Goal: Task Accomplishment & Management: Use online tool/utility

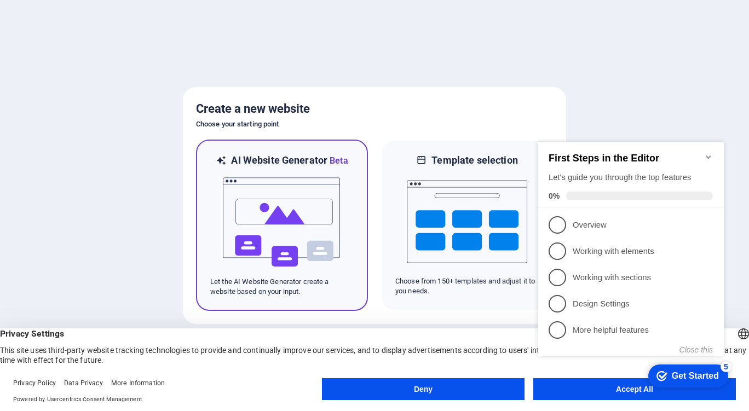
click at [324, 160] on h6 "AI Website Generator Beta" at bounding box center [289, 161] width 117 height 14
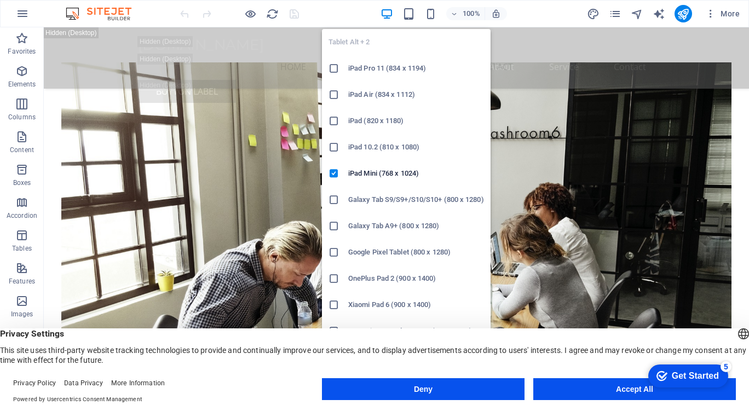
scroll to position [1752, 0]
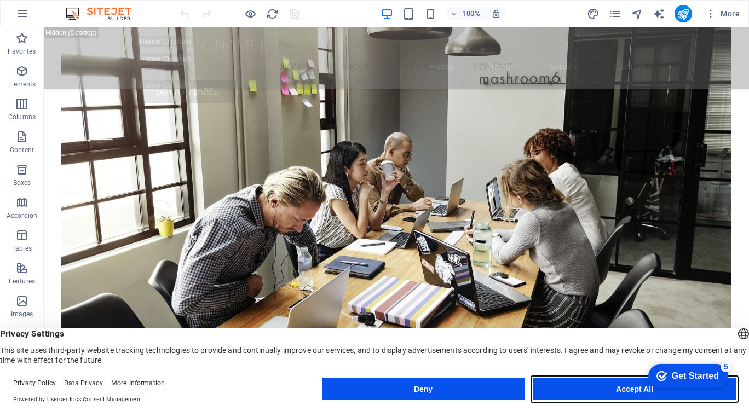
click at [591, 382] on button "Accept All" at bounding box center [634, 389] width 203 height 22
click at [593, 391] on button "Accept All" at bounding box center [634, 389] width 203 height 22
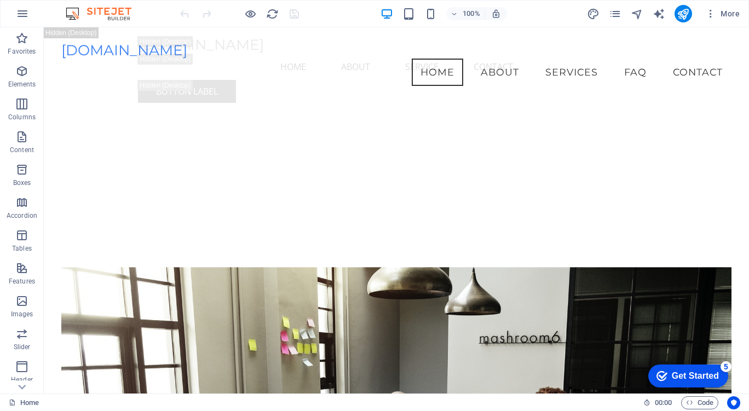
scroll to position [1861, 0]
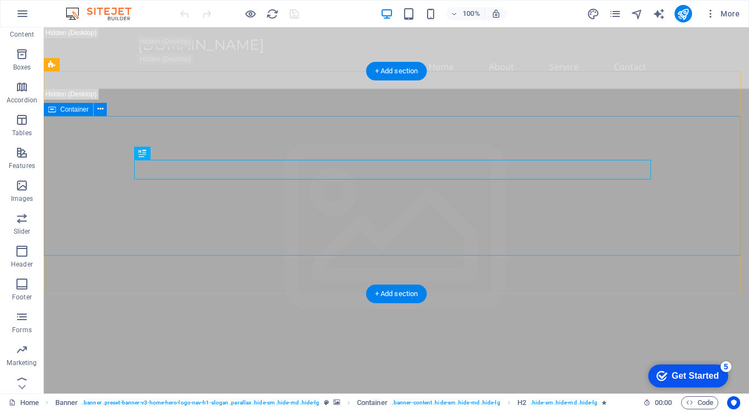
scroll to position [126, 0]
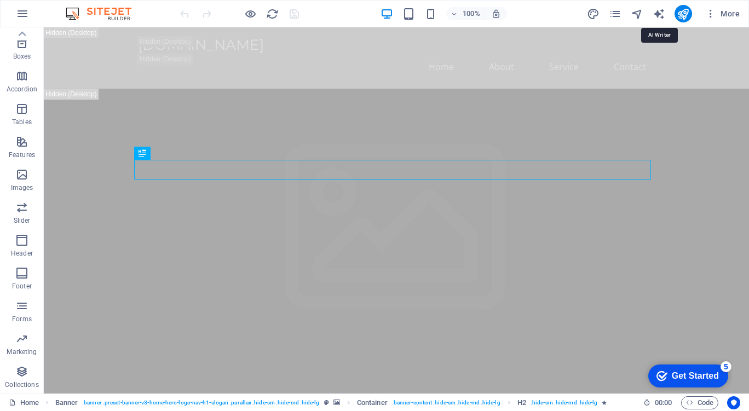
click at [657, 16] on icon "text_generator" at bounding box center [658, 14] width 13 height 13
select select "English"
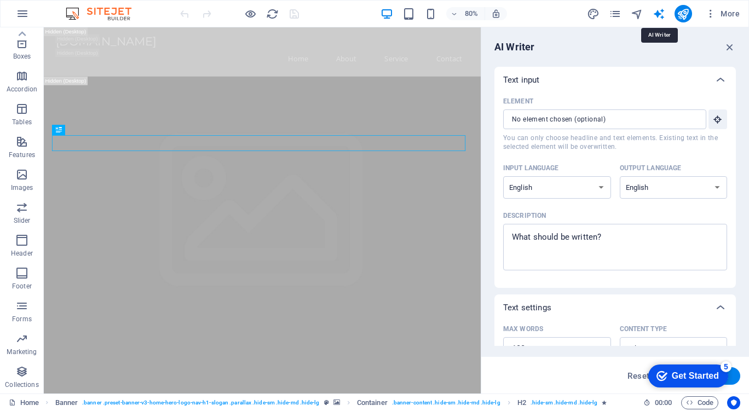
scroll to position [0, 0]
click at [614, 230] on textarea "Description x ​" at bounding box center [615, 247] width 213 height 36
type textarea "x"
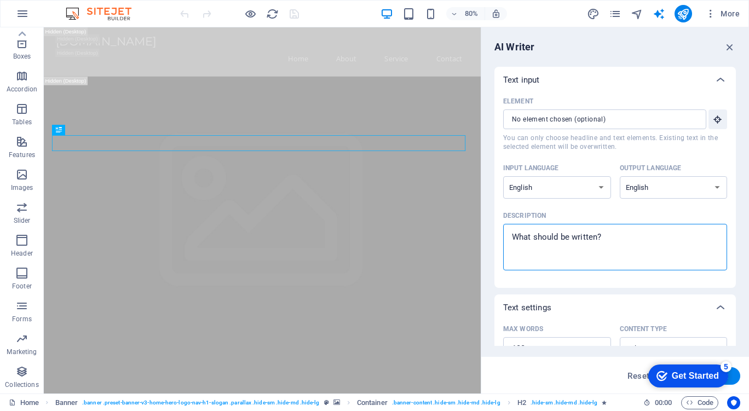
click at [0, 0] on icon "button" at bounding box center [0, 0] width 0 height 0
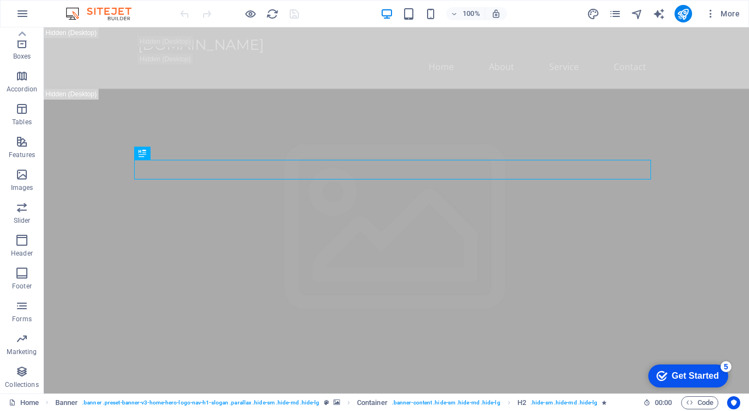
click at [0, 0] on span "More" at bounding box center [0, 0] width 0 height 0
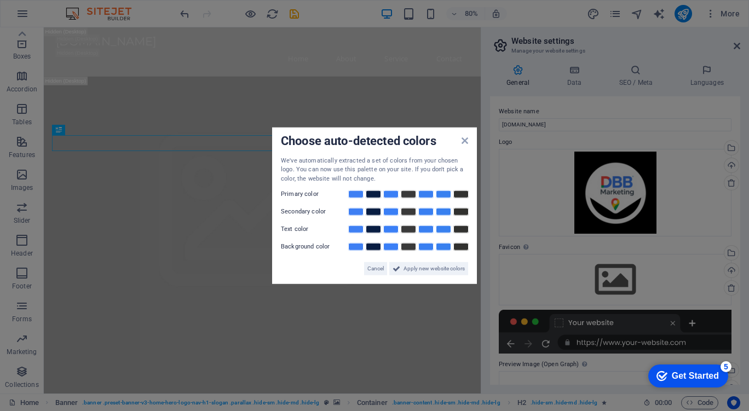
click at [709, 380] on div "Get Started" at bounding box center [695, 376] width 47 height 10
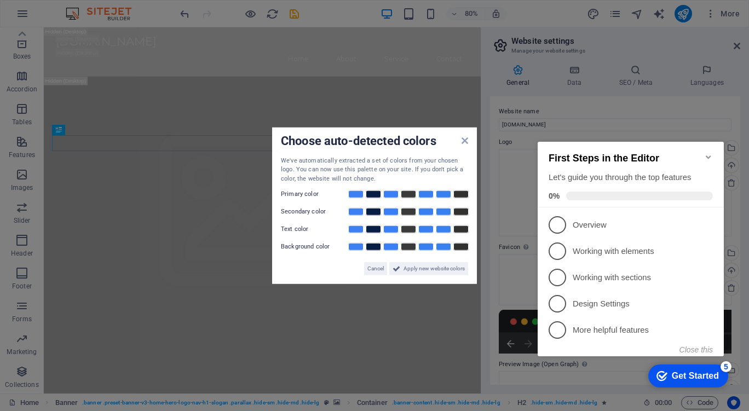
click at [620, 246] on p "Working with elements - incomplete" at bounding box center [638, 251] width 131 height 11
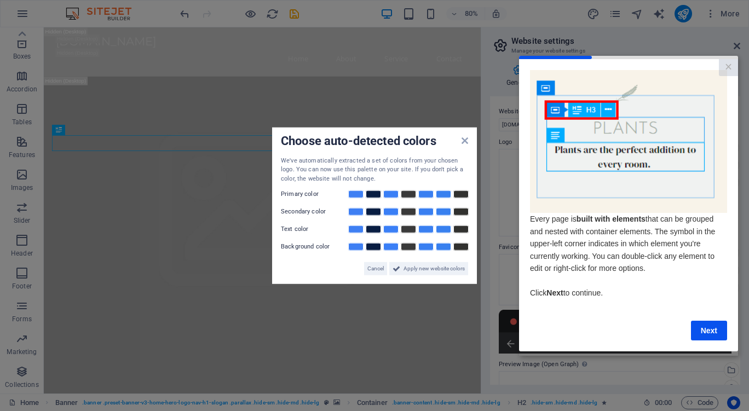
click at [708, 328] on link "Next" at bounding box center [709, 330] width 36 height 20
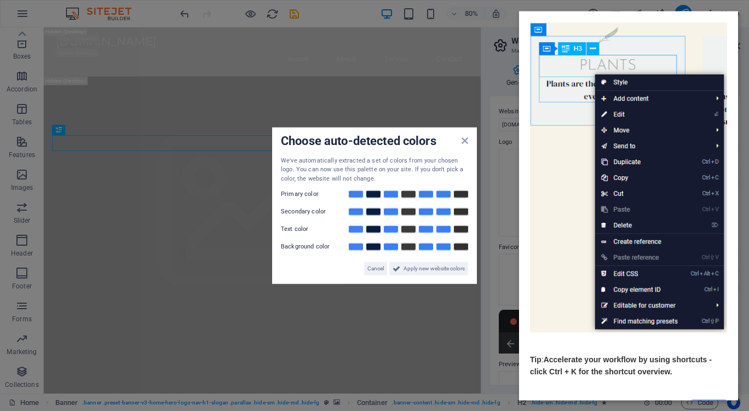
scroll to position [85, 0]
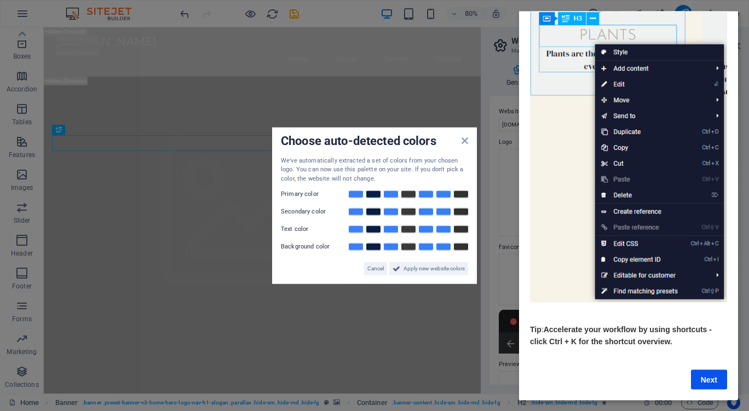
click at [710, 369] on link "Next" at bounding box center [709, 379] width 36 height 20
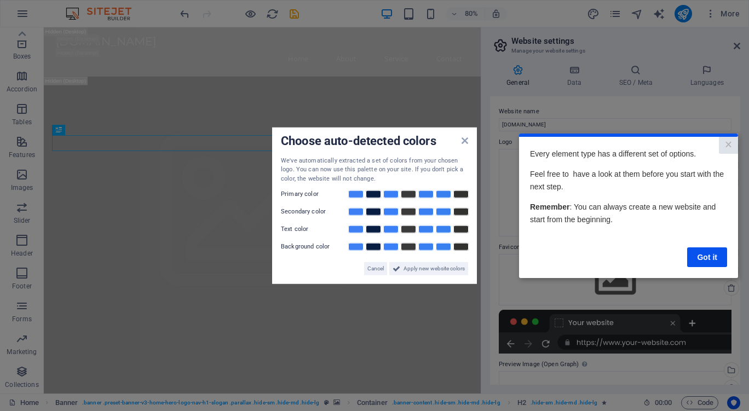
scroll to position [0, 0]
click at [712, 259] on link "Got it" at bounding box center [707, 257] width 40 height 20
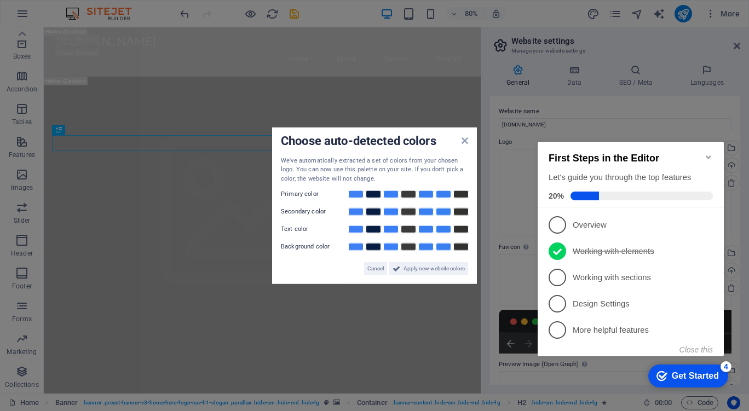
click at [564, 218] on span "1" at bounding box center [557, 225] width 18 height 18
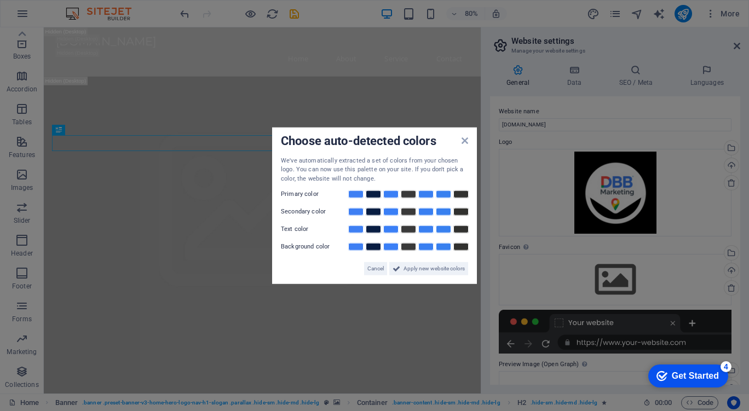
click at [717, 376] on div "Get Started" at bounding box center [695, 376] width 47 height 10
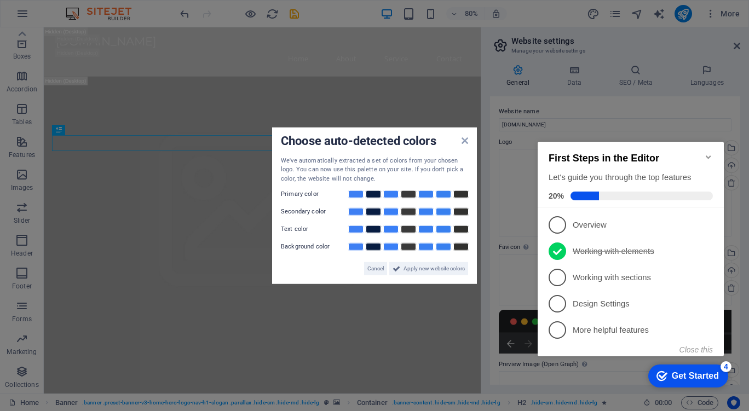
click at [560, 220] on span "1" at bounding box center [557, 225] width 18 height 18
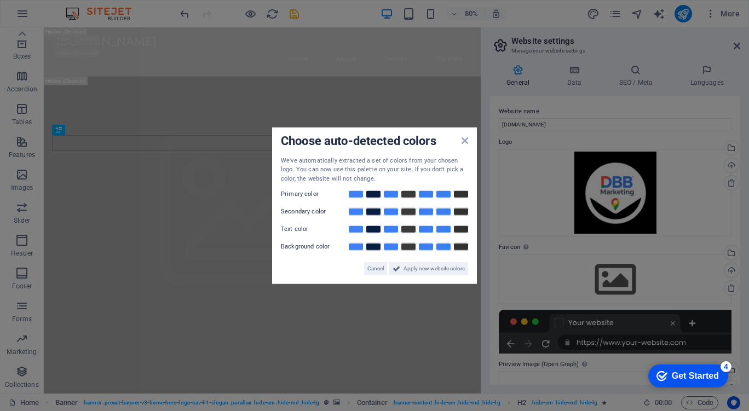
click at [703, 375] on div "Get Started" at bounding box center [695, 376] width 47 height 10
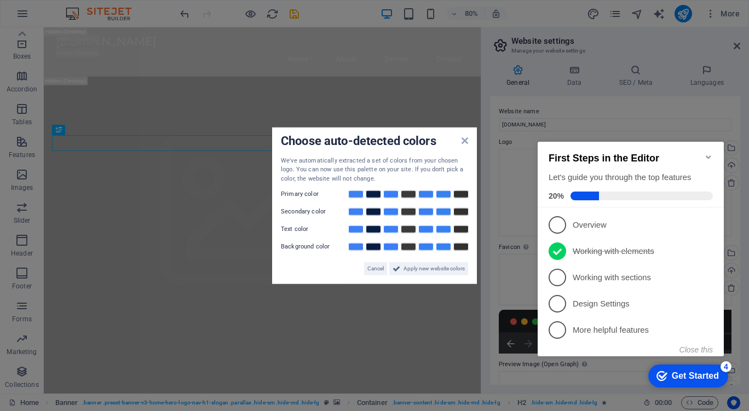
click at [701, 223] on p "Overview - incomplete" at bounding box center [638, 225] width 131 height 11
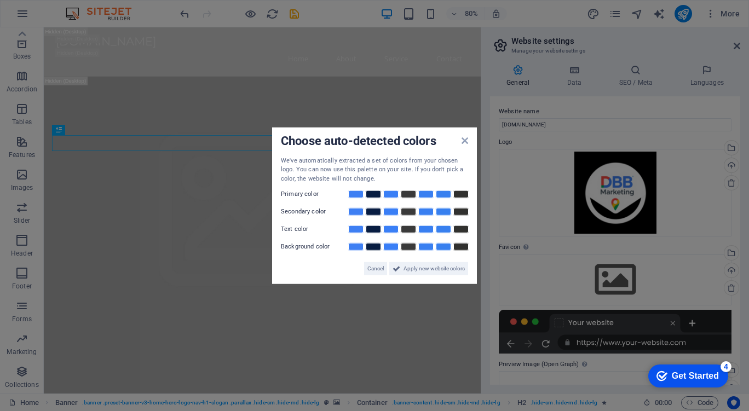
drag, startPoint x: 419, startPoint y: 272, endPoint x: 471, endPoint y: 308, distance: 63.6
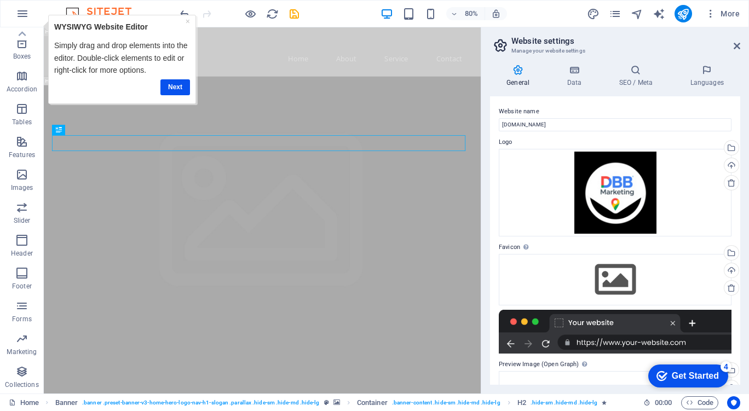
click at [178, 86] on link "Next" at bounding box center [175, 87] width 30 height 16
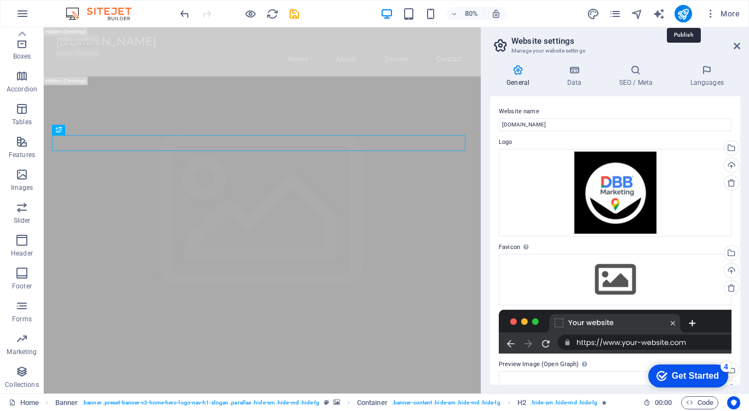
click at [0, 0] on icon "publish" at bounding box center [0, 0] width 0 height 0
